Goal: Information Seeking & Learning: Learn about a topic

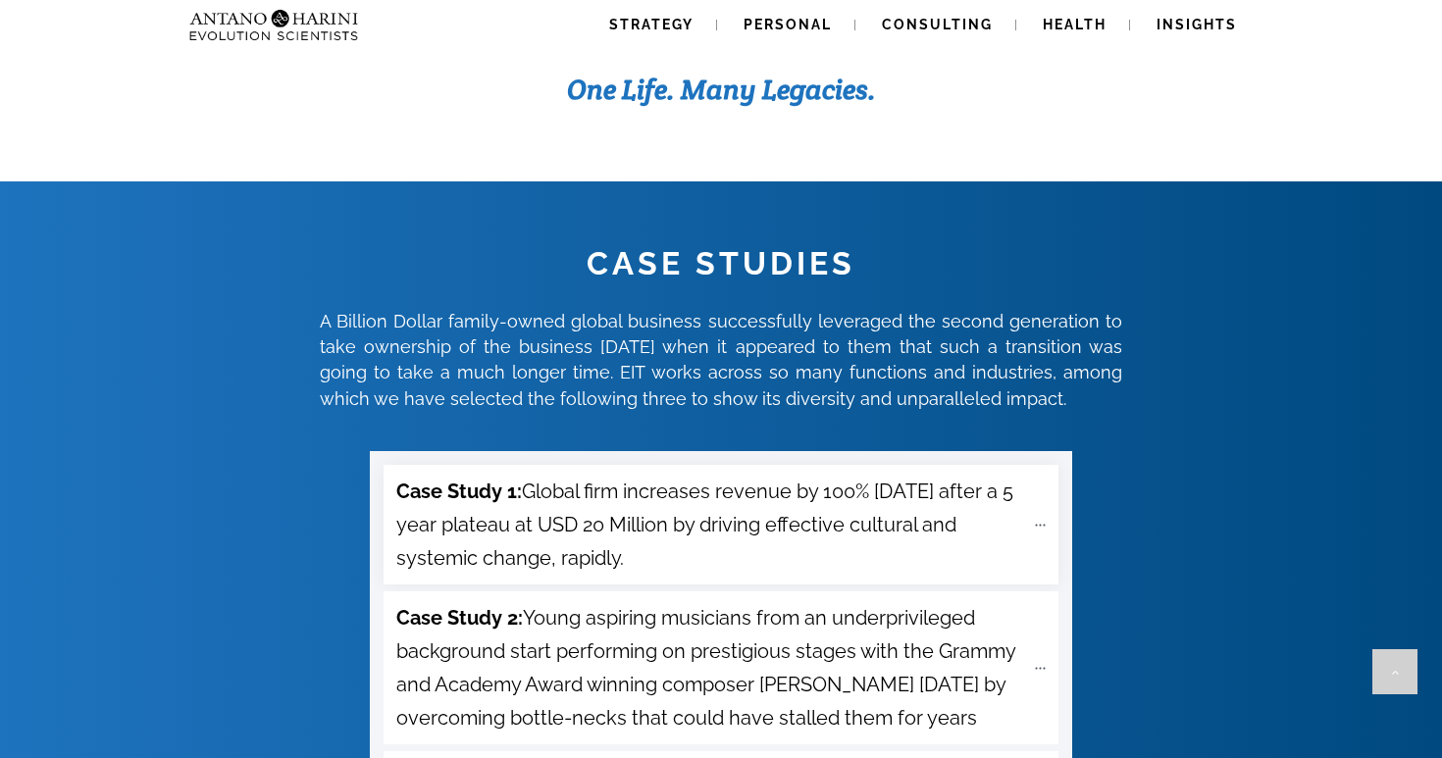
scroll to position [6697, 0]
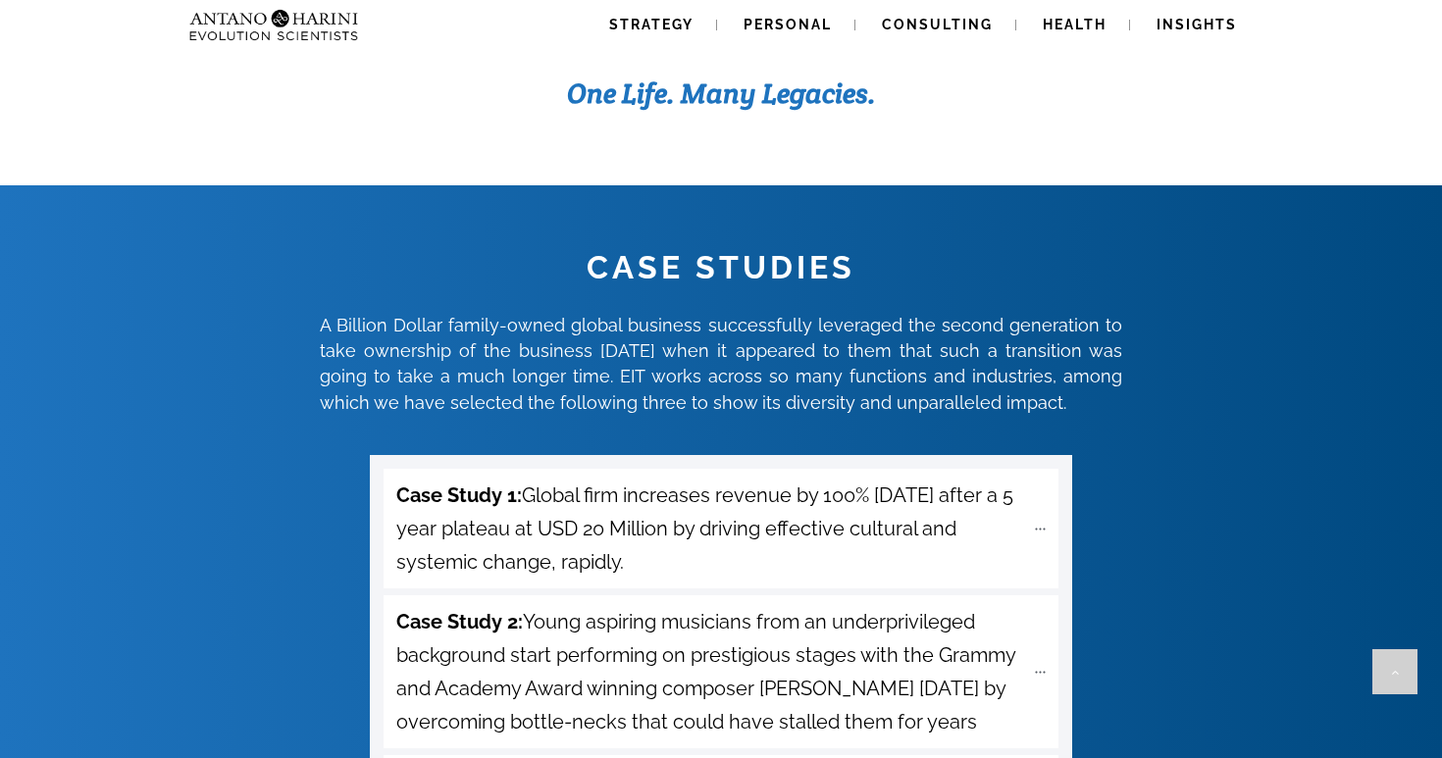
click at [587, 304] on span "A Billion Dollar family-owned global business successfully leveraged the second…" at bounding box center [721, 360] width 802 height 113
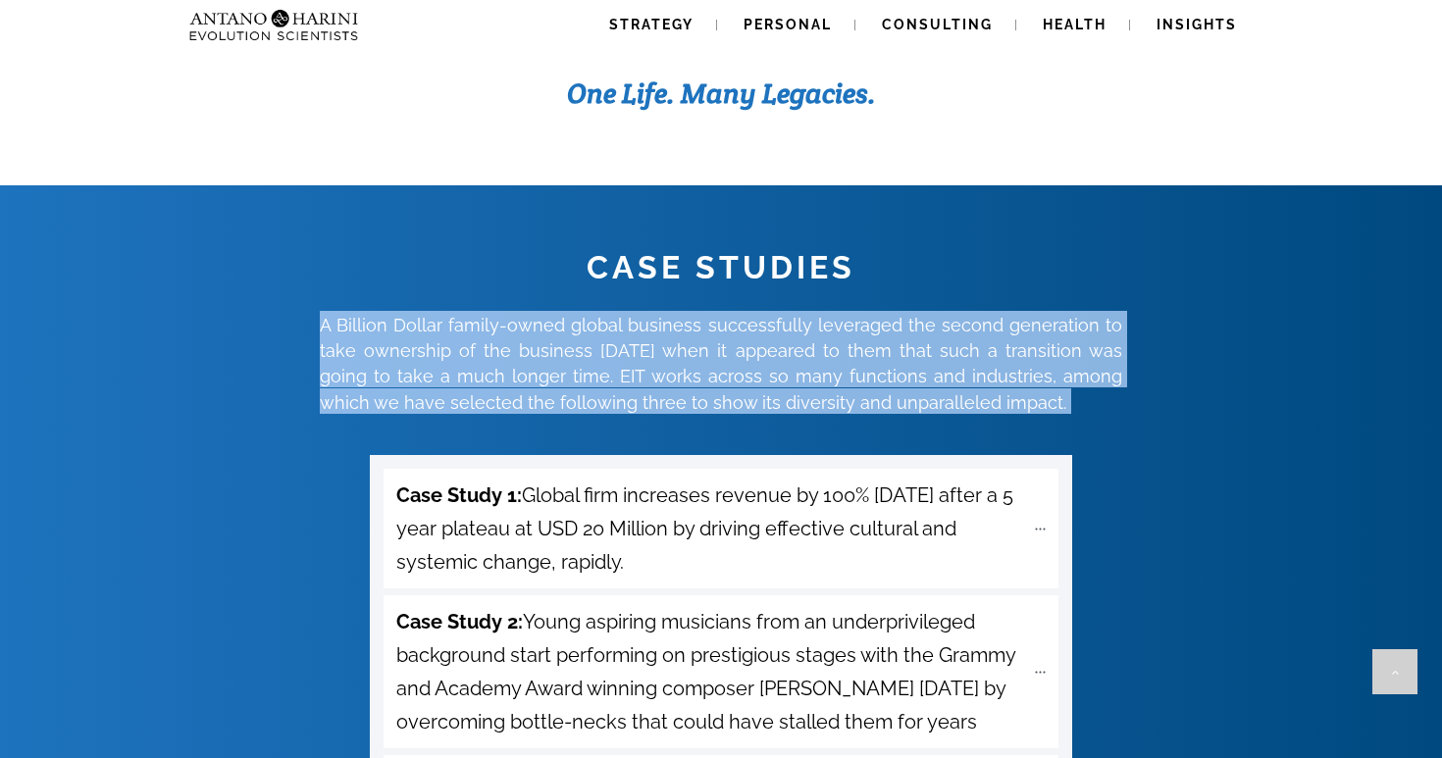
click at [587, 304] on span "A Billion Dollar family-owned global business successfully leveraged the second…" at bounding box center [721, 360] width 802 height 113
click at [657, 304] on span "A Billion Dollar family-owned global business successfully leveraged the second…" at bounding box center [721, 360] width 802 height 113
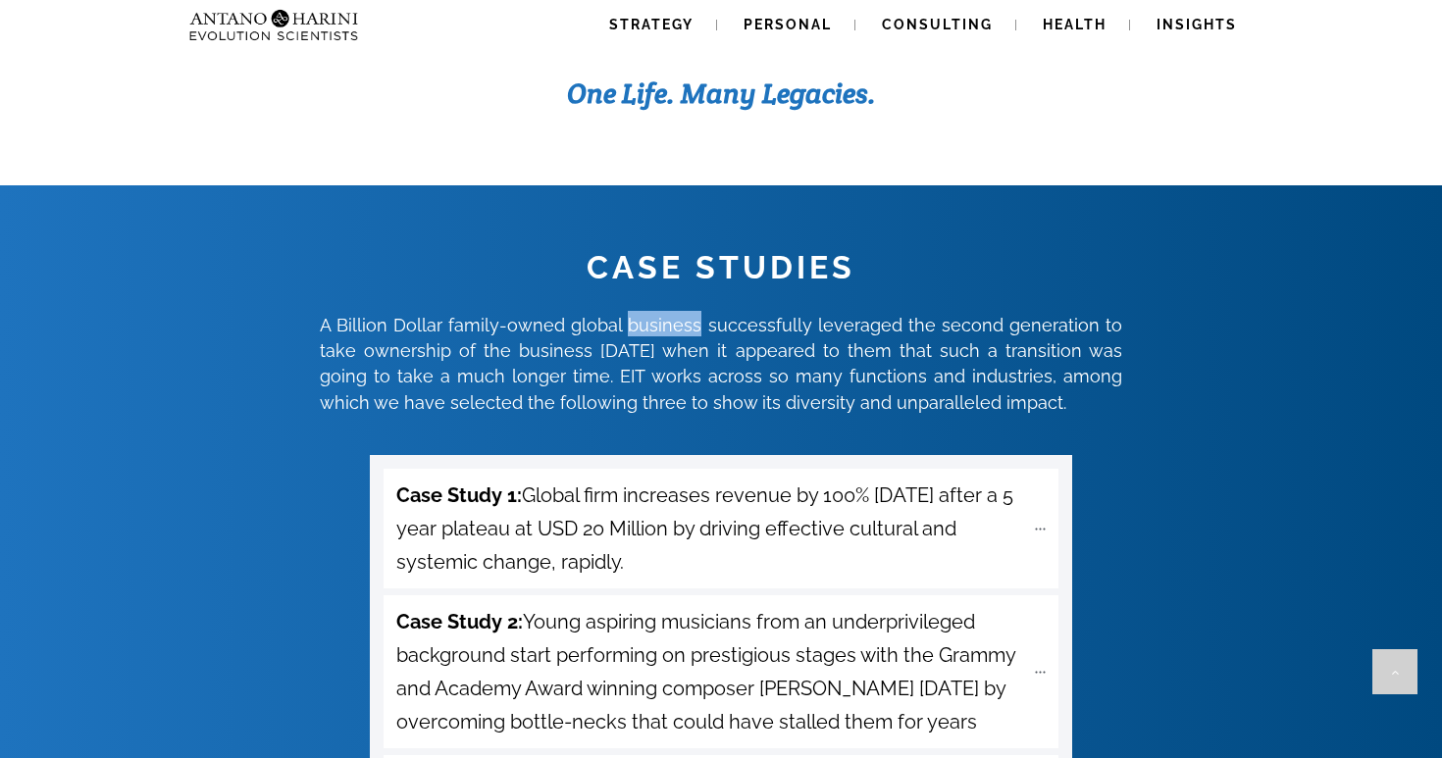
click at [657, 304] on span "A Billion Dollar family-owned global business successfully leveraged the second…" at bounding box center [721, 360] width 802 height 113
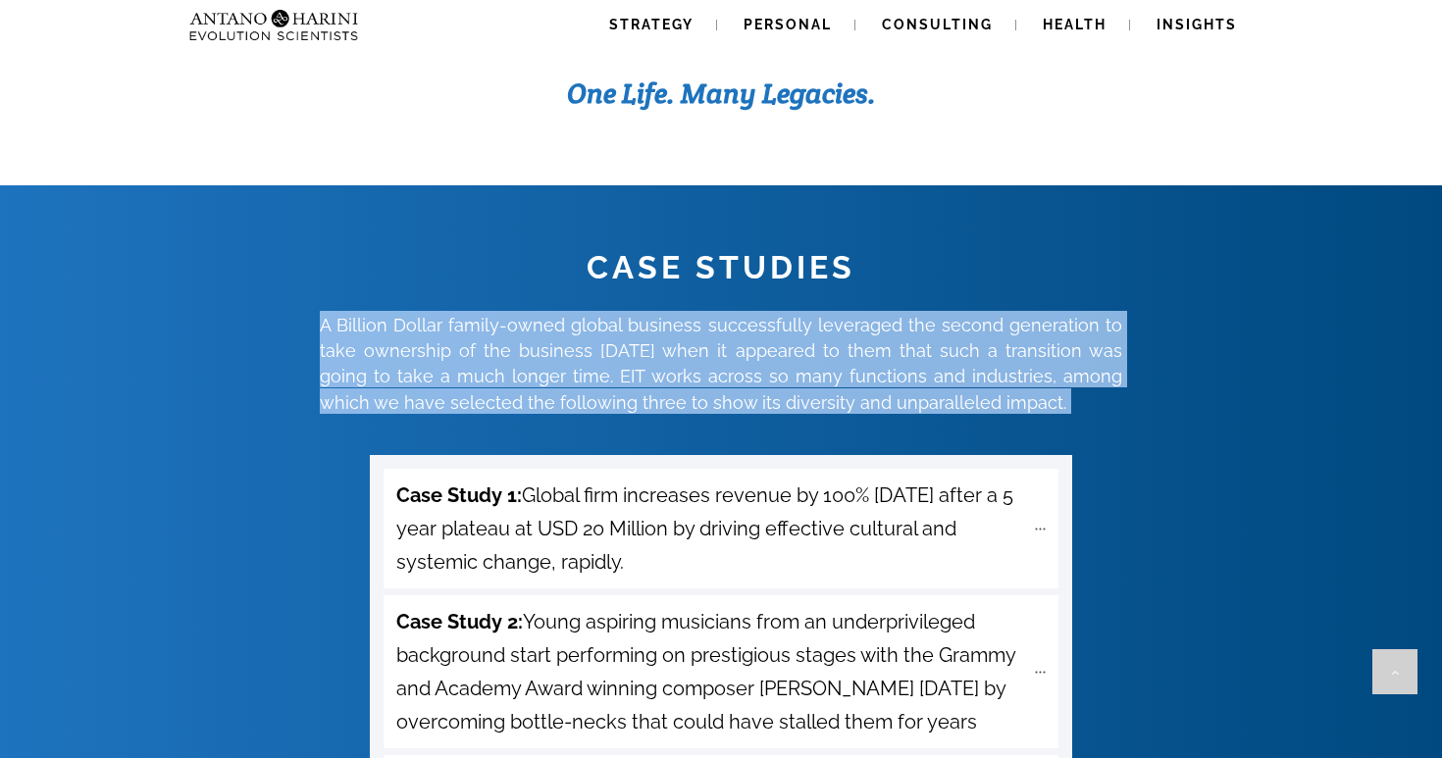
click at [657, 304] on span "A Billion Dollar family-owned global business successfully leveraged the second…" at bounding box center [721, 360] width 802 height 113
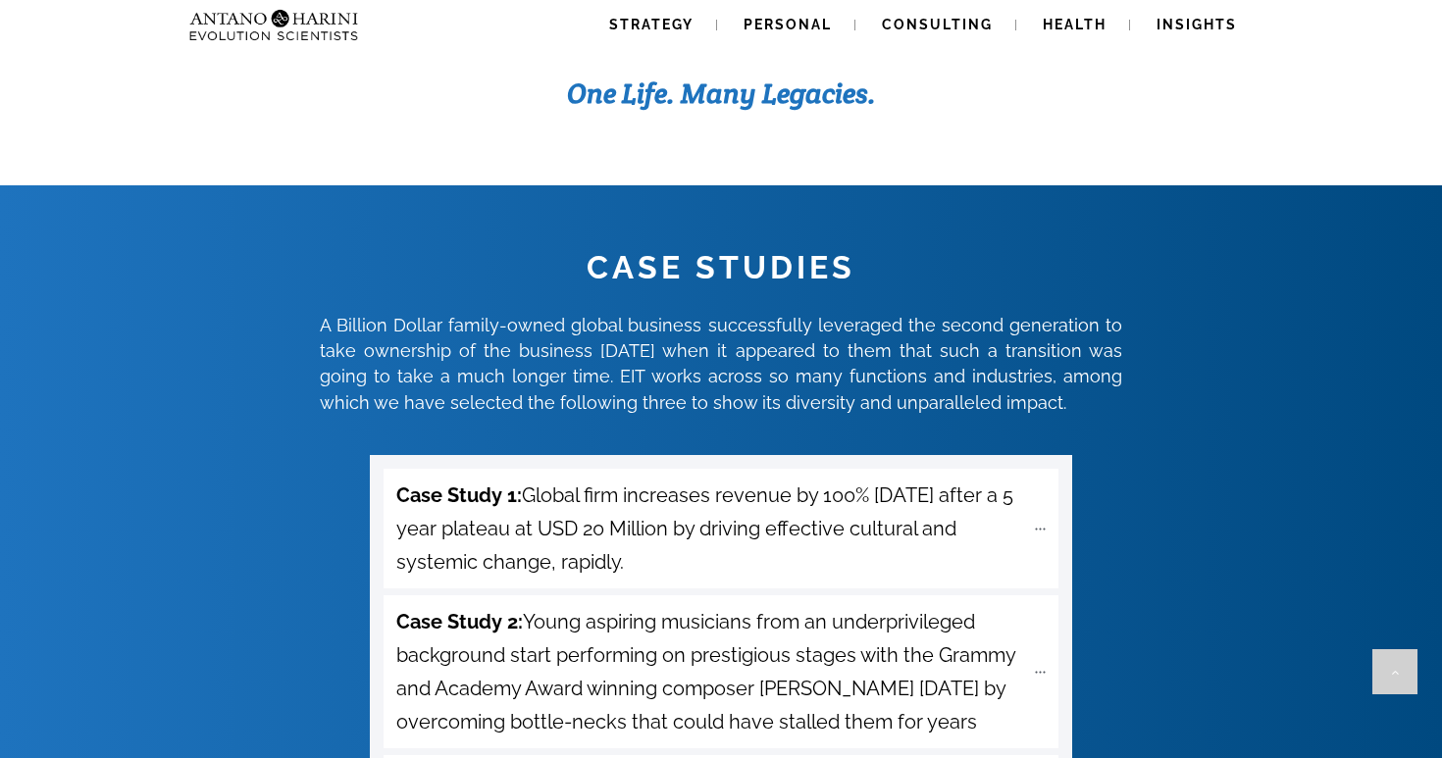
click at [638, 315] on span "A Billion Dollar family-owned global business successfully leveraged the second…" at bounding box center [721, 364] width 802 height 98
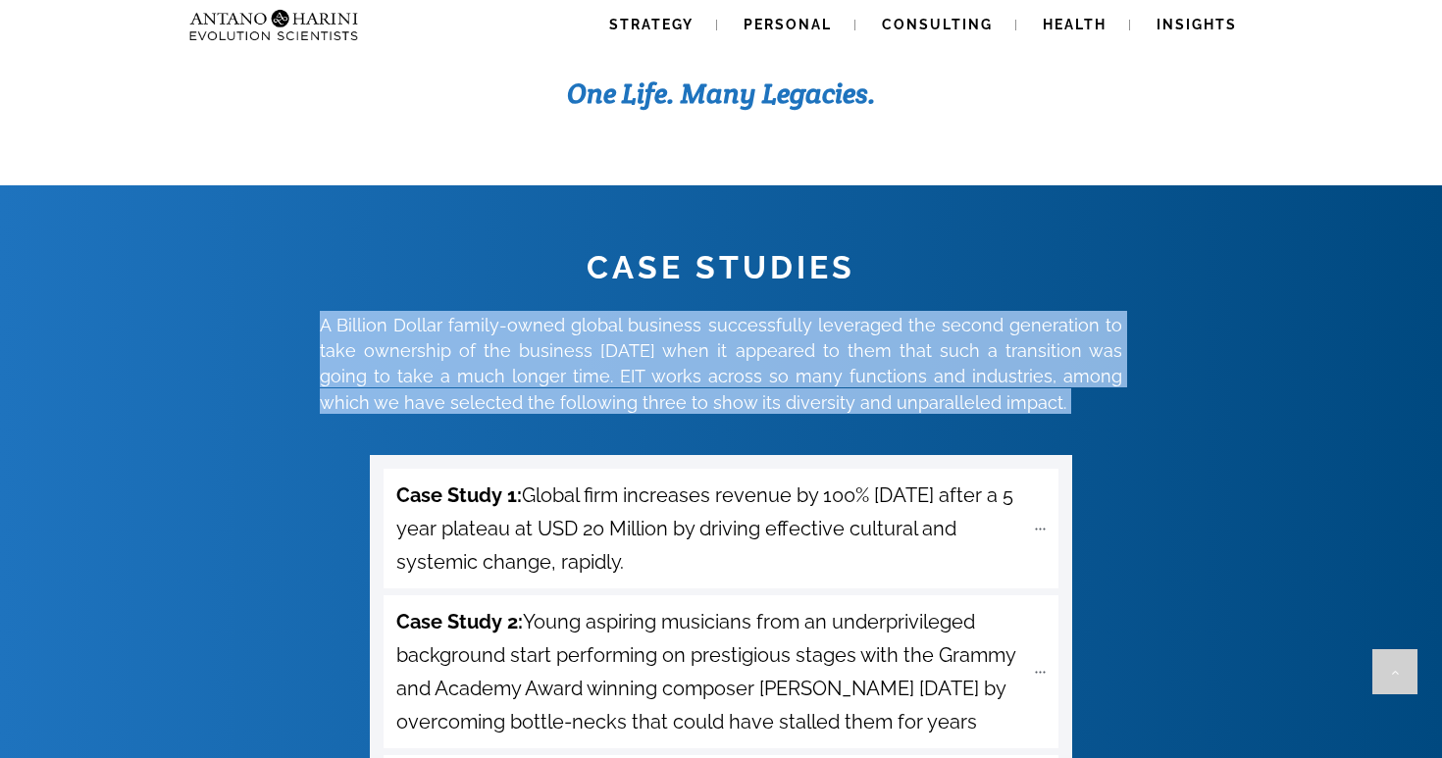
click at [638, 315] on span "A Billion Dollar family-owned global business successfully leveraged the second…" at bounding box center [721, 364] width 802 height 98
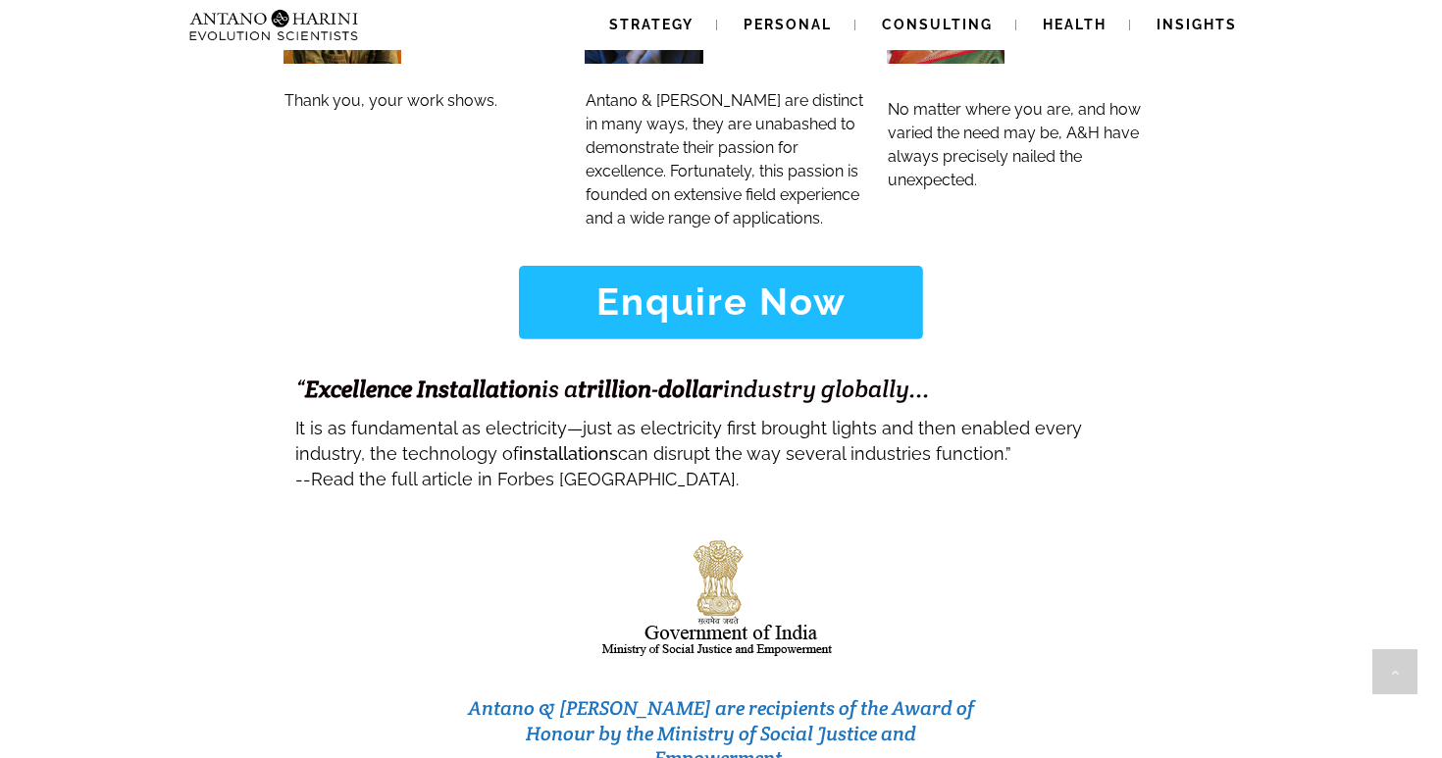
scroll to position [8365, 0]
